Goal: Task Accomplishment & Management: Manage account settings

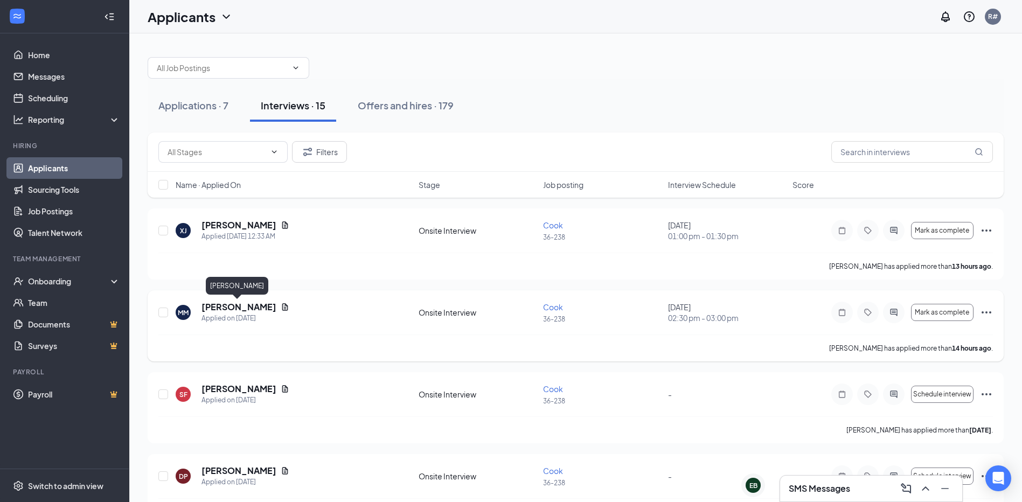
click at [240, 302] on h5 "[PERSON_NAME]" at bounding box center [239, 307] width 75 height 12
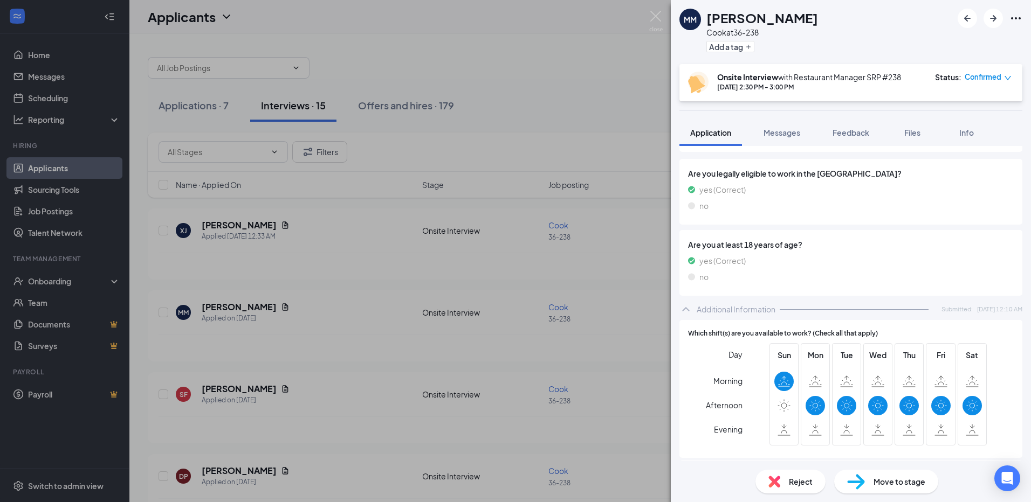
scroll to position [252, 0]
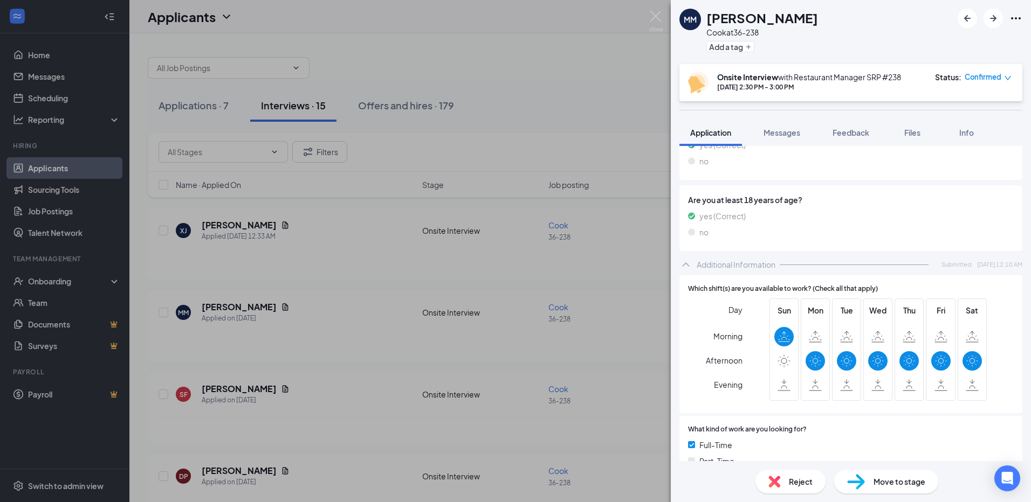
click at [780, 490] on div "Reject" at bounding box center [790, 482] width 70 height 24
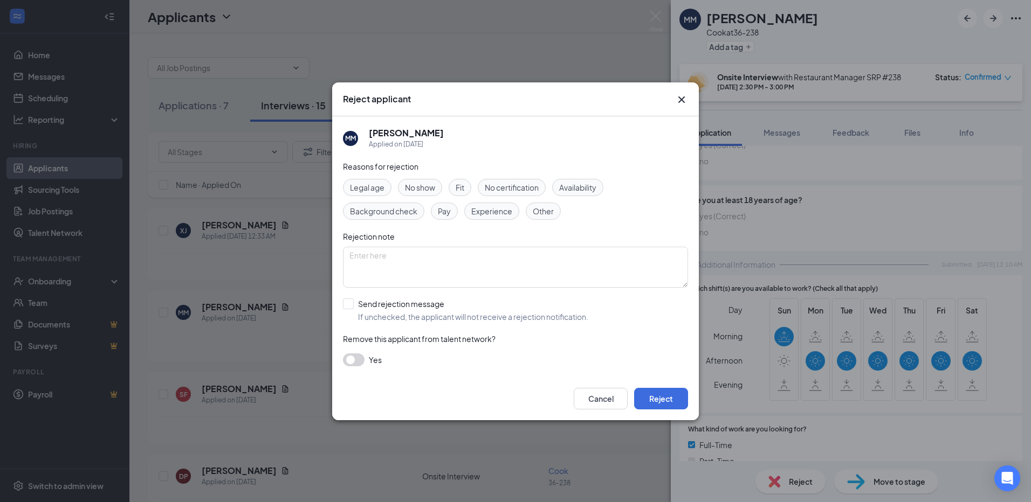
click at [590, 182] on span "Availability" at bounding box center [577, 188] width 37 height 12
click at [346, 303] on input "Send rejection message If unchecked, the applicant will not receive a rejection…" at bounding box center [465, 311] width 245 height 24
checkbox input "true"
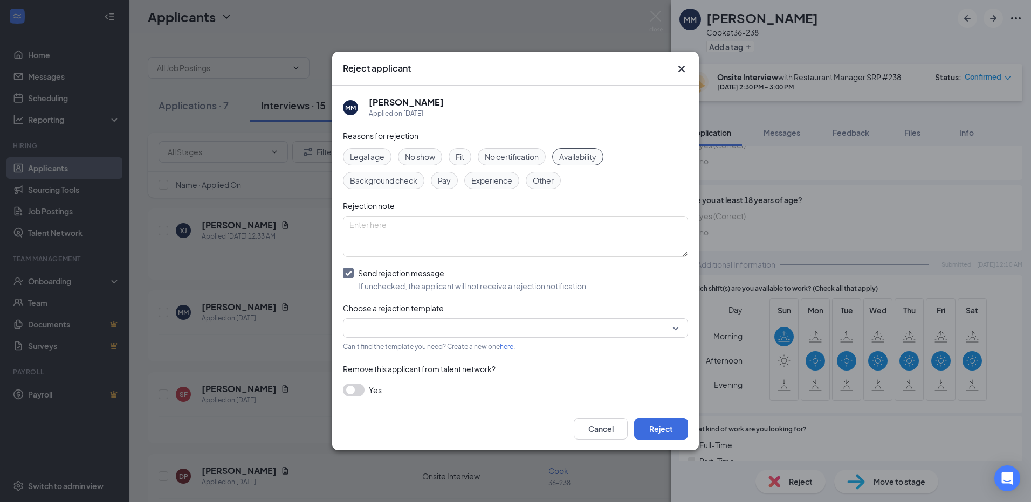
click at [374, 325] on input "search" at bounding box center [511, 328] width 324 height 18
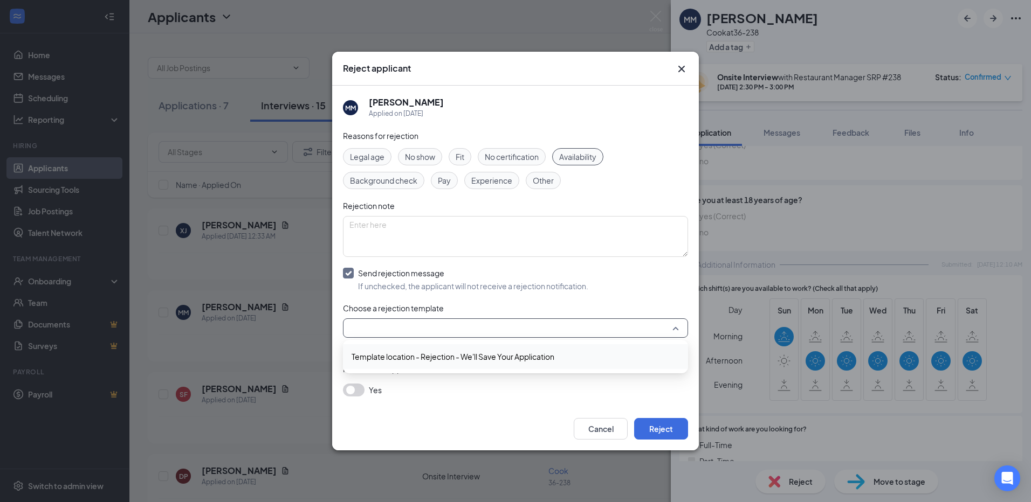
click at [384, 357] on span "Template location - Rejection - We'll Save Your Application" at bounding box center [452, 357] width 203 height 12
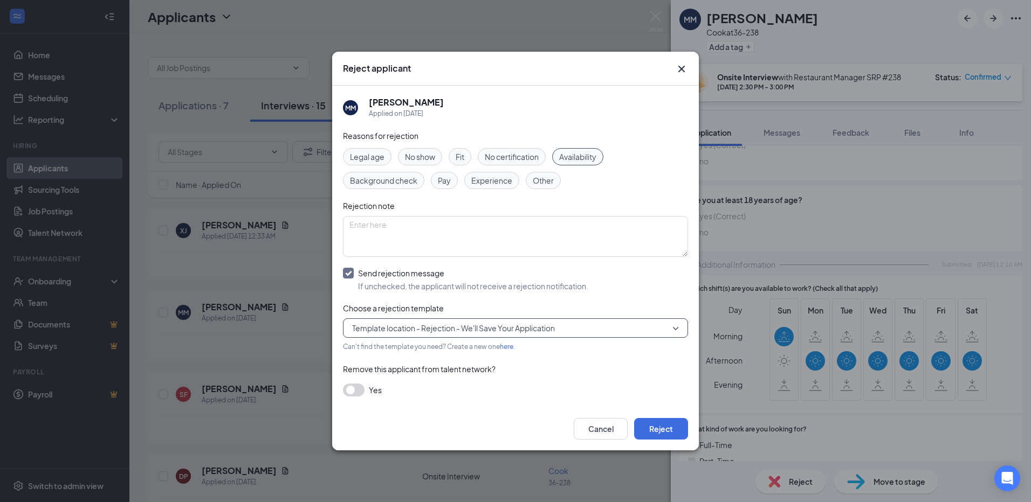
click at [349, 389] on button "button" at bounding box center [354, 390] width 22 height 13
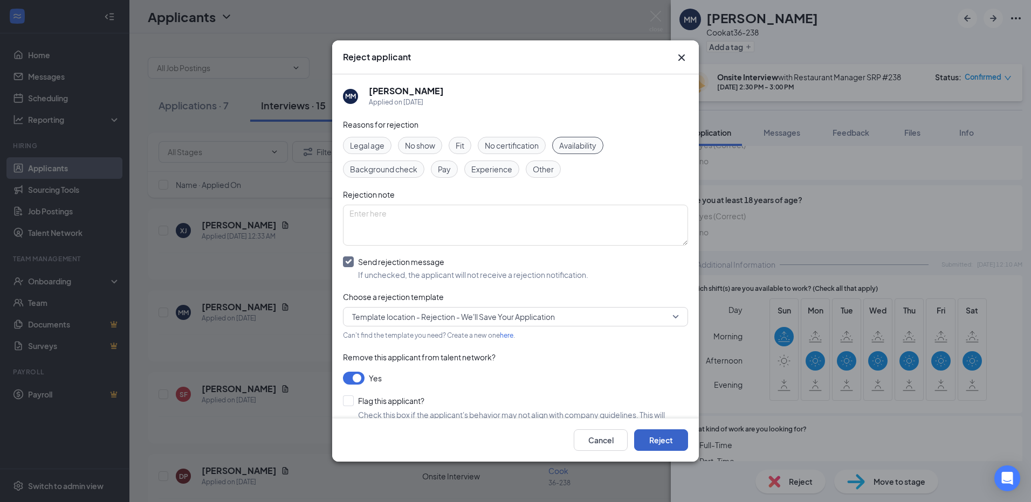
click at [668, 441] on button "Reject" at bounding box center [661, 441] width 54 height 22
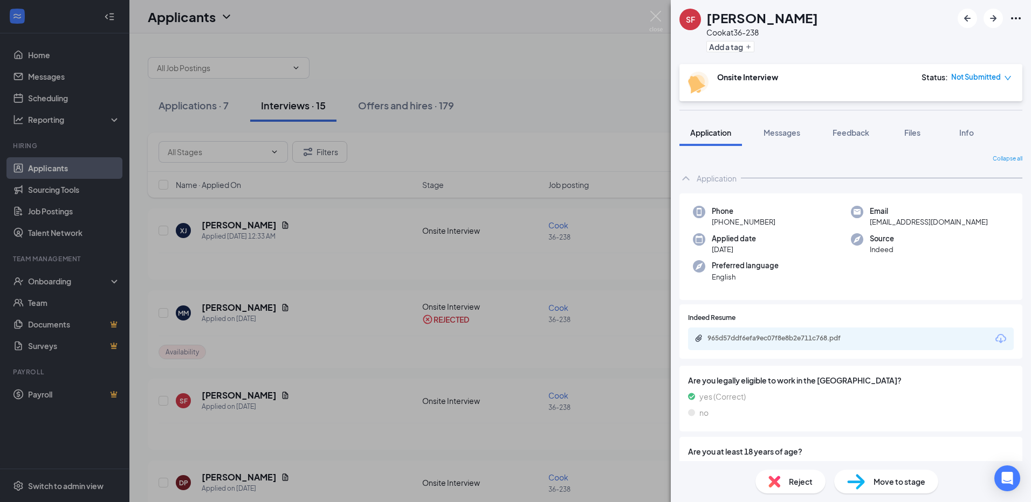
click at [252, 226] on div "[PERSON_NAME] [PERSON_NAME] at 36-238 Add a tag Onsite Interview Status : Not S…" at bounding box center [515, 251] width 1031 height 502
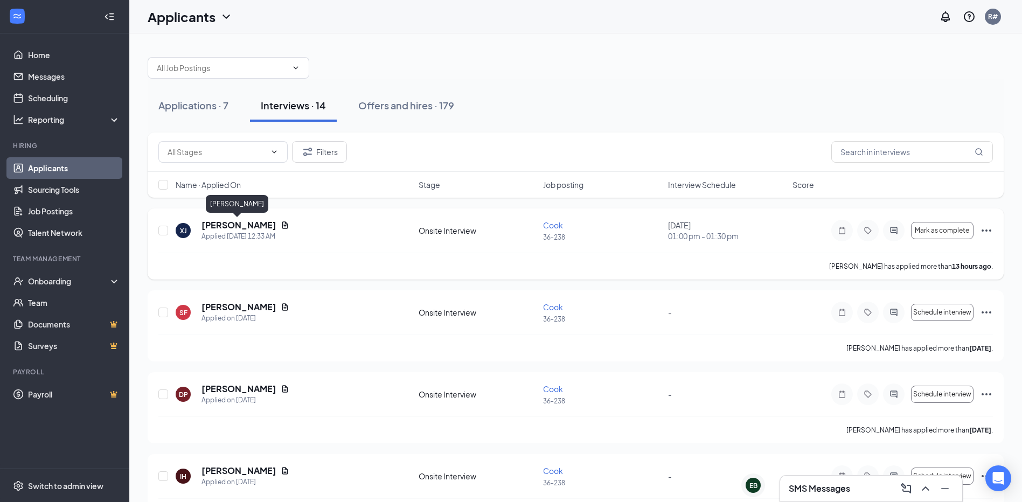
click at [252, 226] on h5 "[PERSON_NAME]" at bounding box center [239, 225] width 75 height 12
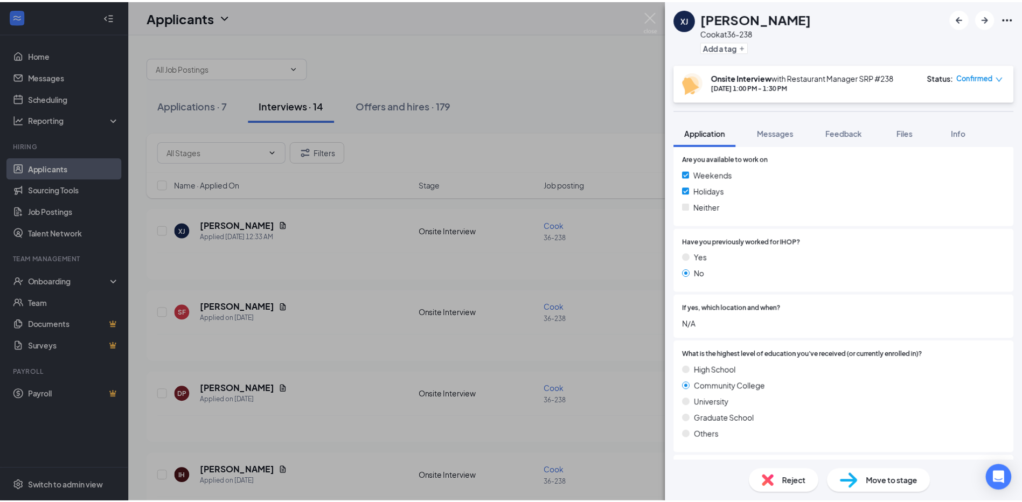
scroll to position [599, 0]
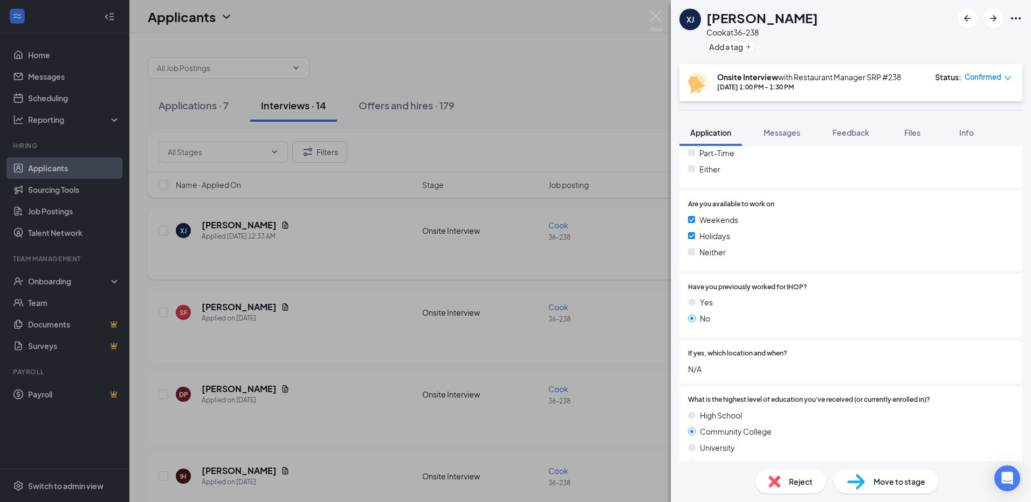
drag, startPoint x: 431, startPoint y: 279, endPoint x: 259, endPoint y: 270, distance: 172.7
click at [431, 279] on div "XJ [PERSON_NAME] [PERSON_NAME] at 36-238 Add a tag Onsite Interview with Restau…" at bounding box center [515, 251] width 1031 height 502
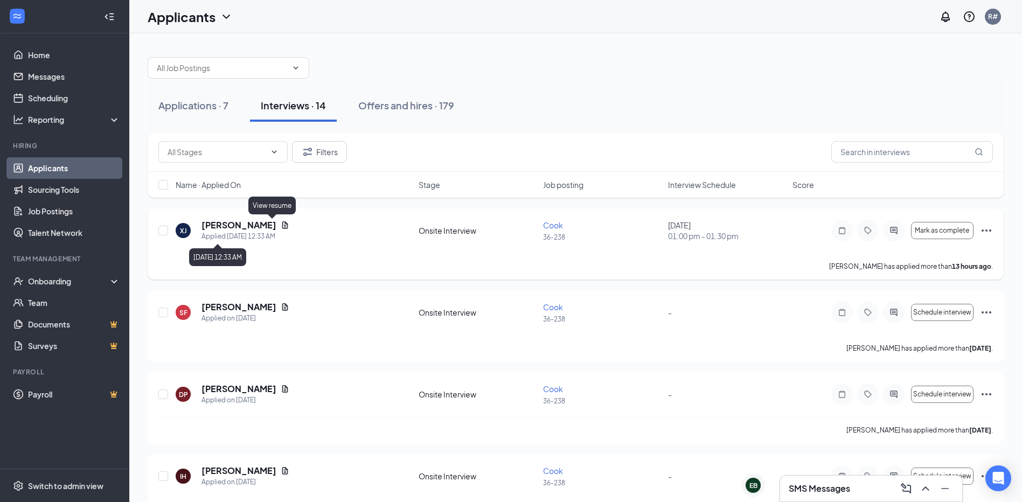
click at [281, 228] on icon "Document" at bounding box center [285, 225] width 9 height 9
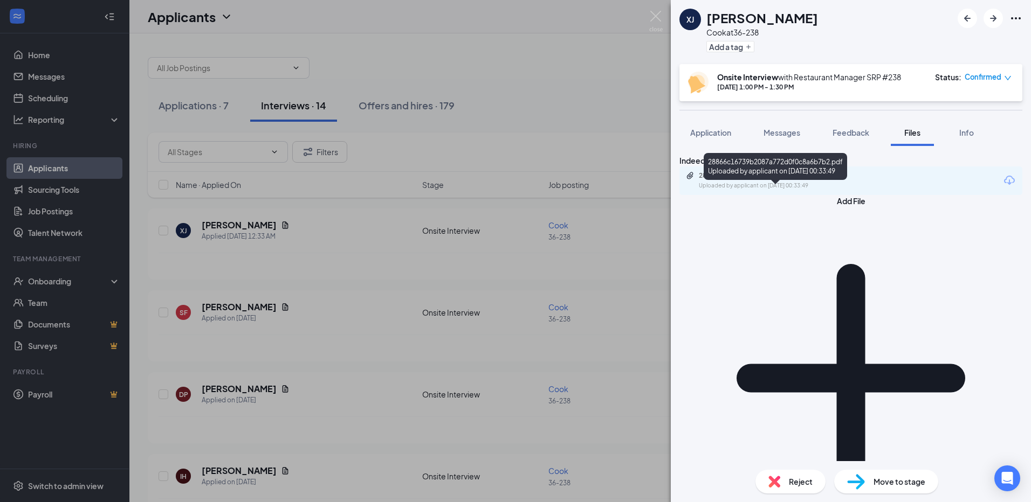
click at [800, 190] on div "Uploaded by applicant on [DATE] 00:33:49" at bounding box center [780, 186] width 162 height 9
click at [522, 276] on div "XJ [PERSON_NAME] [PERSON_NAME] at 36-238 Add a tag Onsite Interview with Restau…" at bounding box center [515, 251] width 1031 height 502
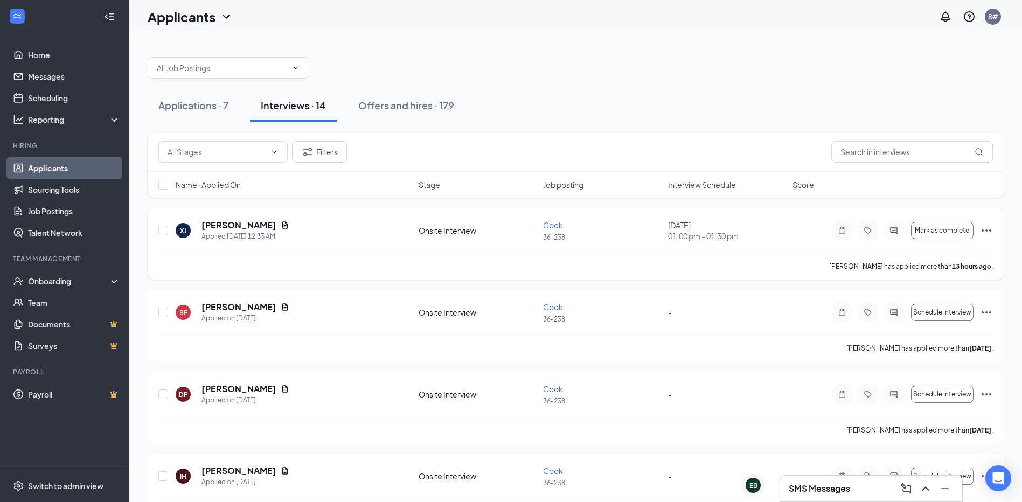
click at [991, 229] on icon "Ellipses" at bounding box center [986, 230] width 13 height 13
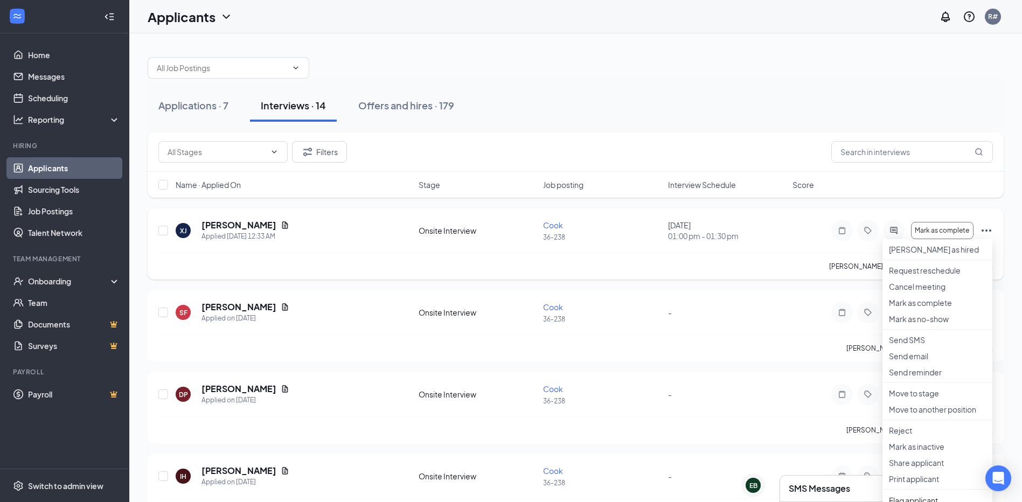
click at [718, 260] on div "[PERSON_NAME] has applied more than 13 hours ago ." at bounding box center [575, 266] width 835 height 27
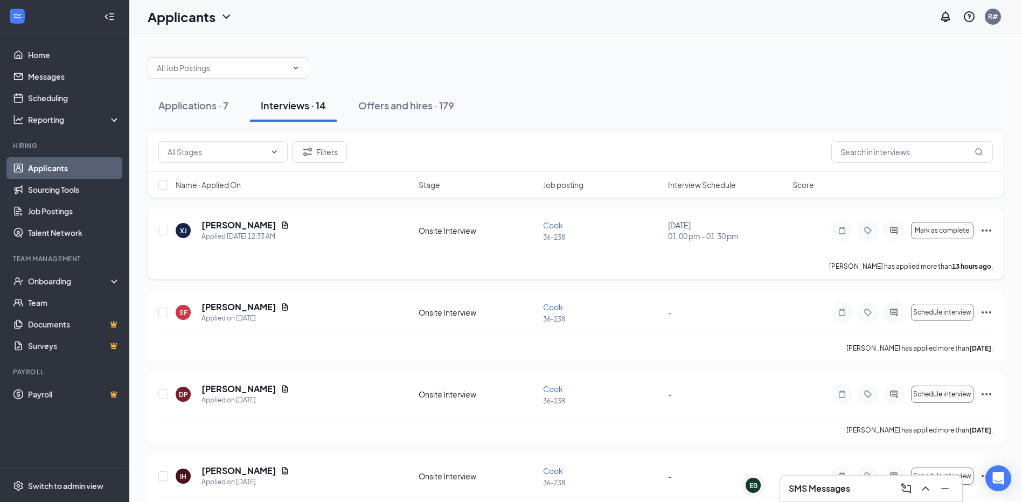
click at [989, 227] on icon "Ellipses" at bounding box center [986, 230] width 13 height 13
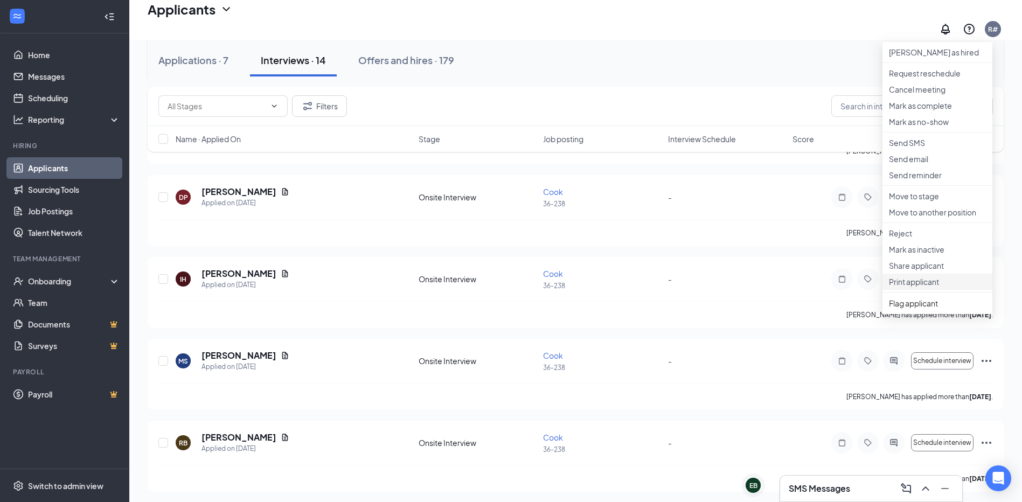
scroll to position [179, 0]
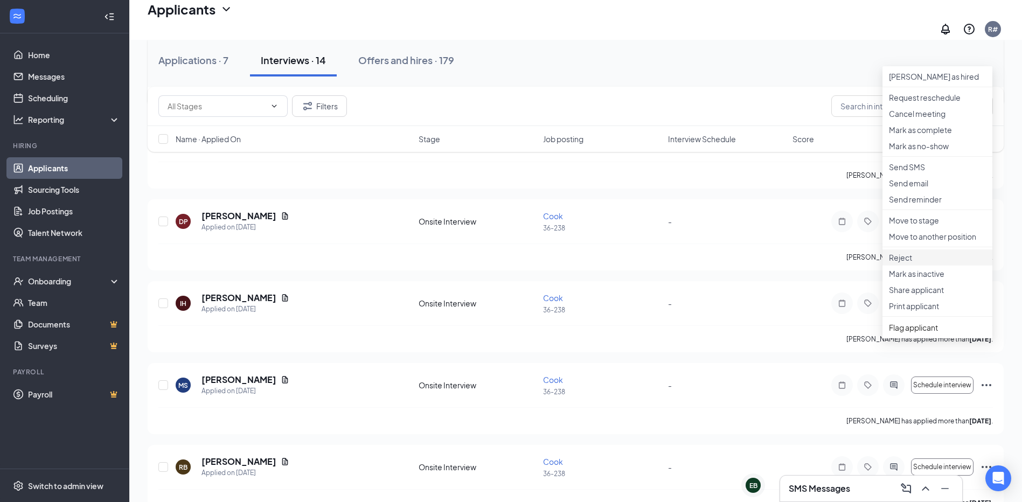
click at [917, 263] on p "Reject" at bounding box center [937, 257] width 97 height 11
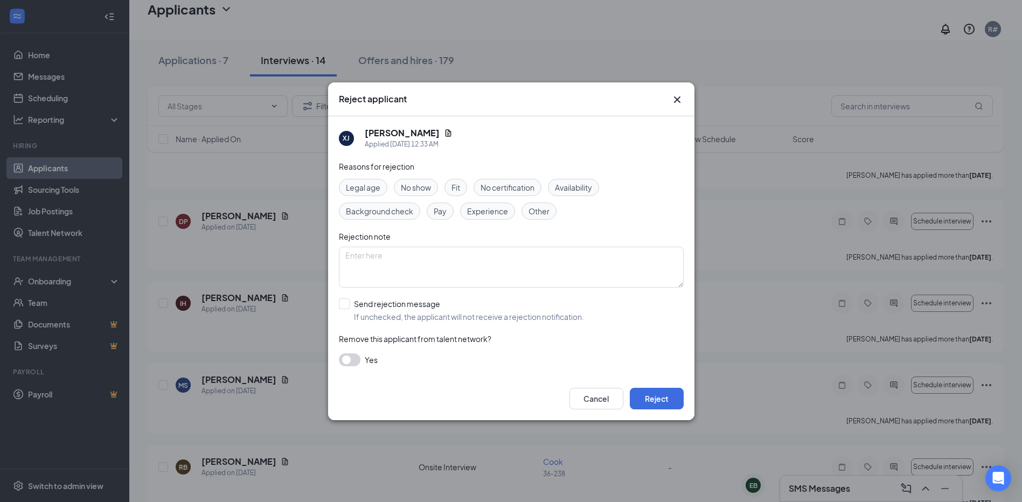
click at [577, 183] on span "Availability" at bounding box center [573, 188] width 37 height 12
click at [347, 307] on input "Send rejection message If unchecked, the applicant will not receive a rejection…" at bounding box center [461, 311] width 245 height 24
checkbox input "true"
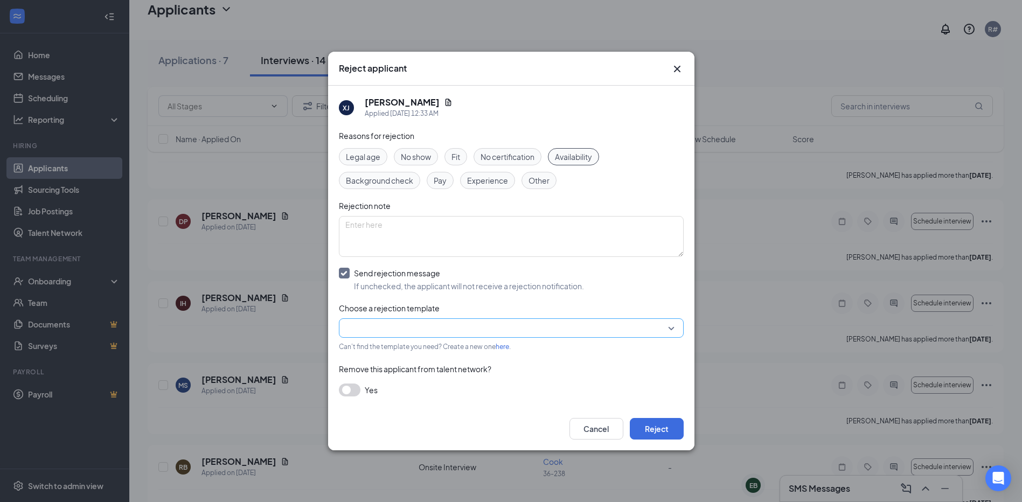
click at [372, 328] on input "search" at bounding box center [507, 328] width 324 height 18
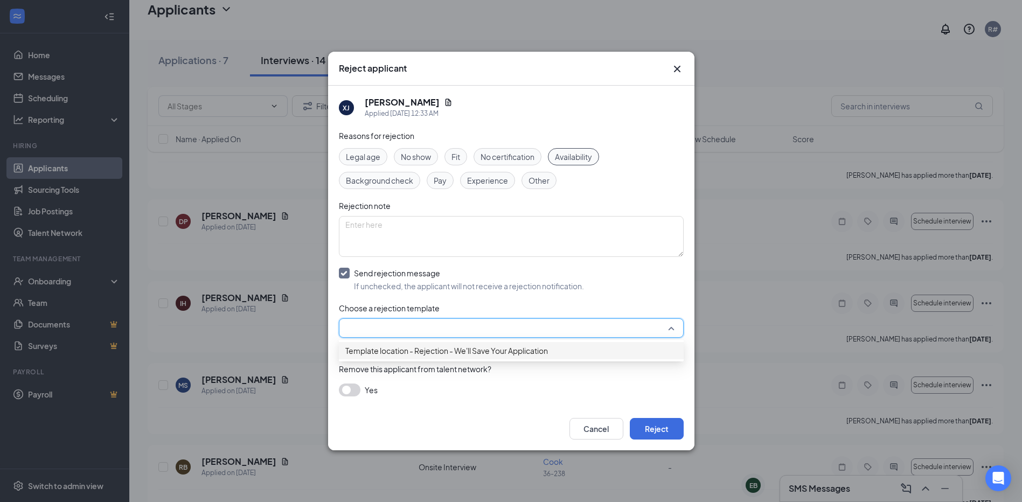
click at [363, 349] on div "Template location - Rejection - We'll Save Your Application" at bounding box center [511, 350] width 345 height 17
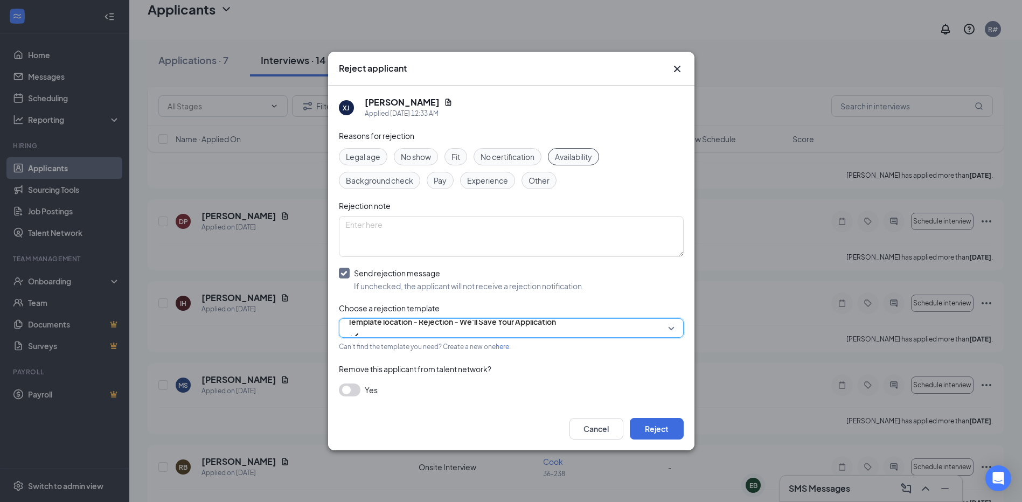
click at [342, 393] on button "button" at bounding box center [350, 390] width 22 height 13
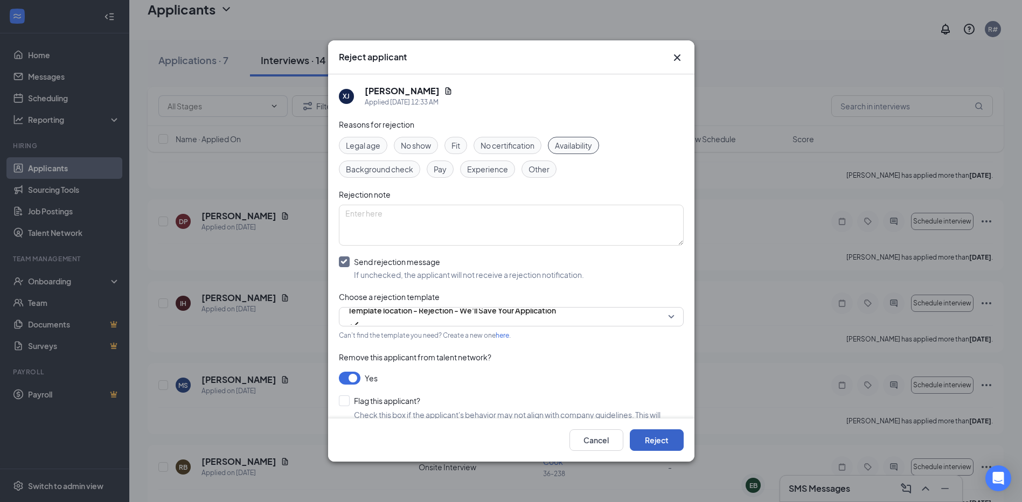
click at [654, 442] on button "Reject" at bounding box center [657, 441] width 54 height 22
